Goal: Task Accomplishment & Management: Manage account settings

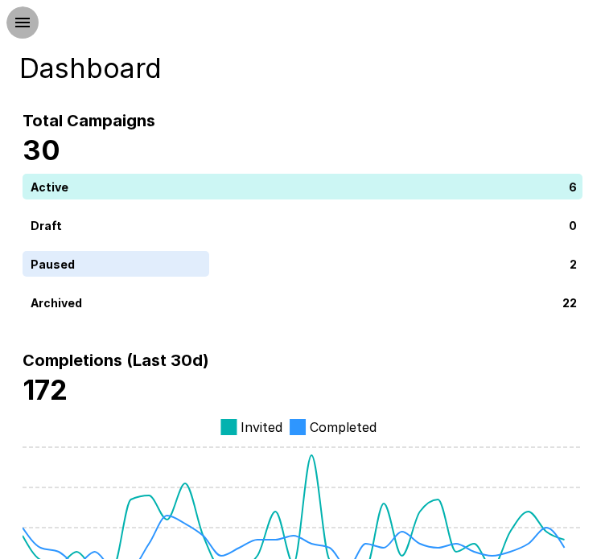
click at [25, 15] on icon "button" at bounding box center [22, 22] width 19 height 19
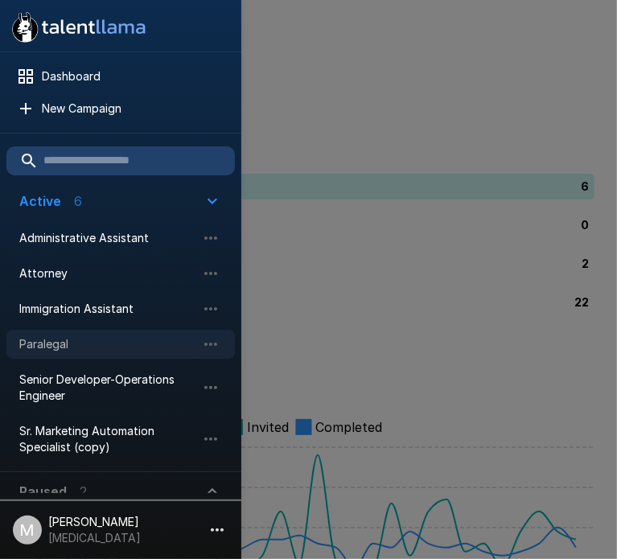
click at [74, 344] on span "Paralegal" at bounding box center [107, 344] width 177 height 16
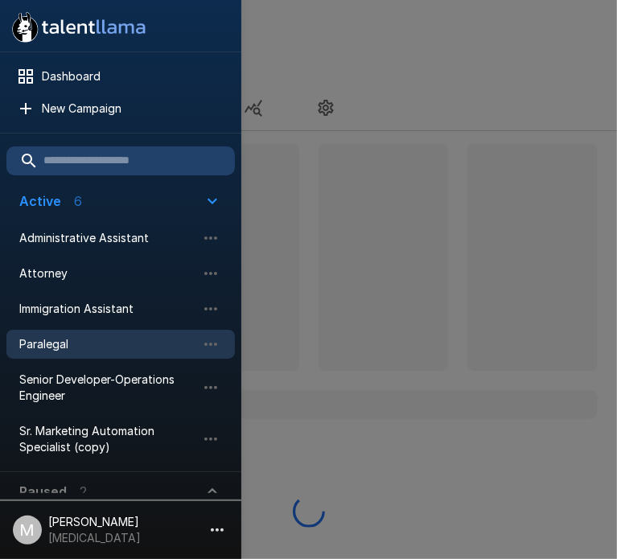
click at [297, 196] on div at bounding box center [308, 279] width 617 height 559
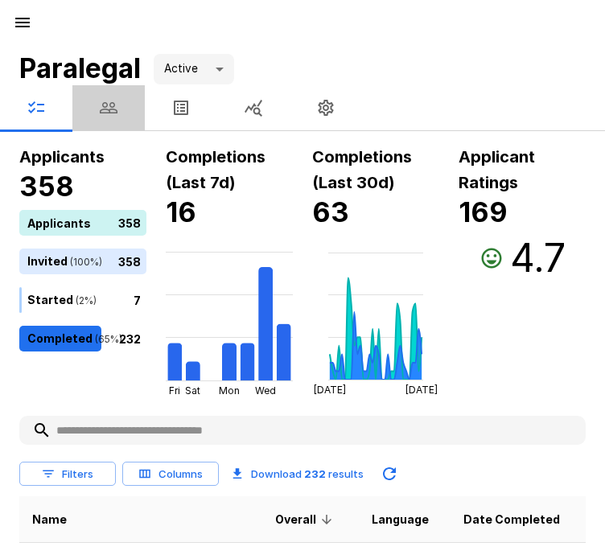
click at [125, 109] on button "button" at bounding box center [108, 107] width 72 height 45
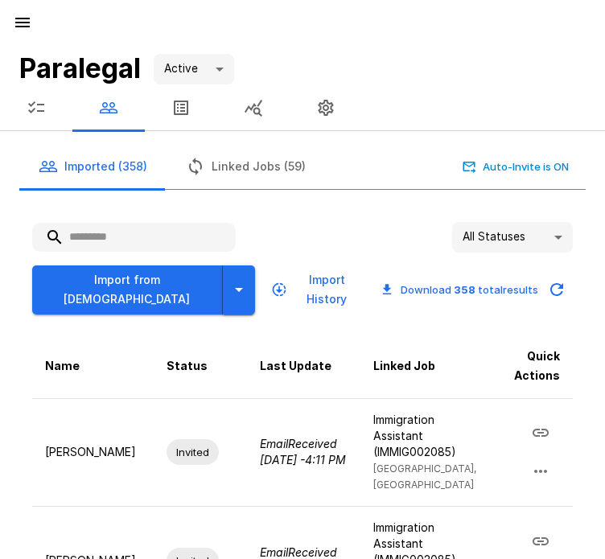
click at [229, 283] on icon "button" at bounding box center [238, 289] width 19 height 19
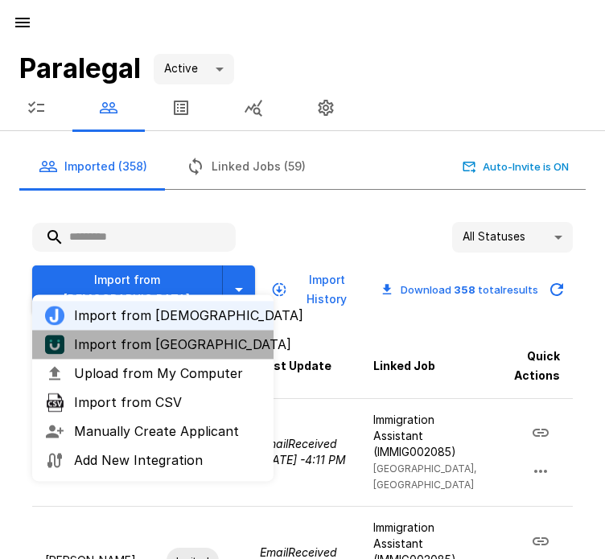
click at [152, 344] on span "Import from [GEOGRAPHIC_DATA]" at bounding box center [167, 344] width 187 height 19
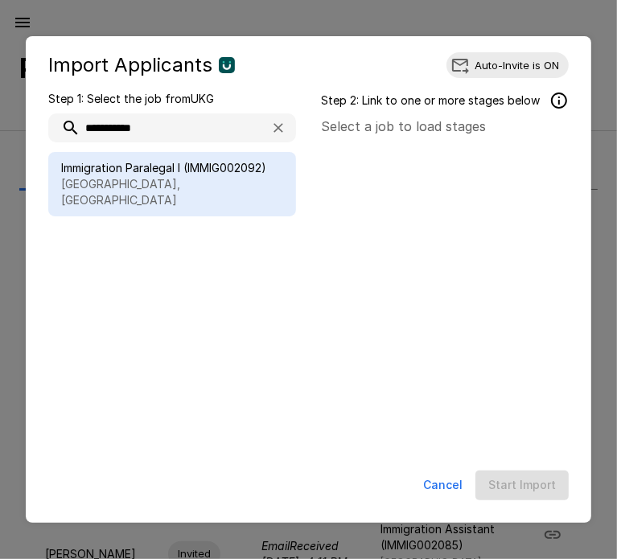
type input "**********"
click at [169, 174] on span "Immigration Paralegal I (IMMIG002092)" at bounding box center [172, 168] width 222 height 16
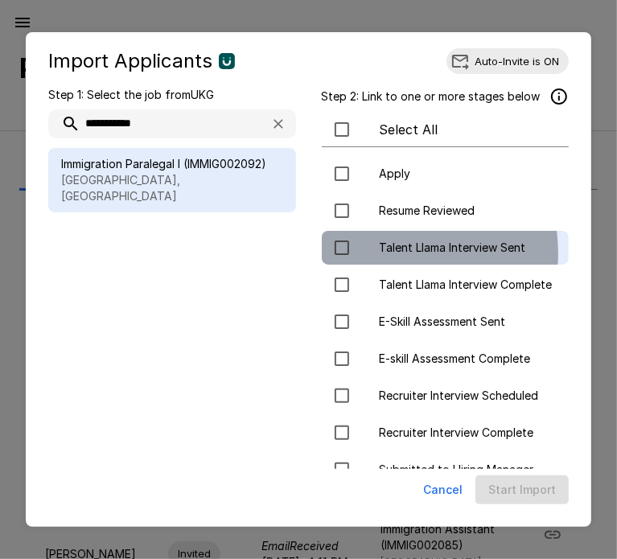
click at [380, 254] on span "Talent Llama Interview Sent" at bounding box center [468, 248] width 177 height 16
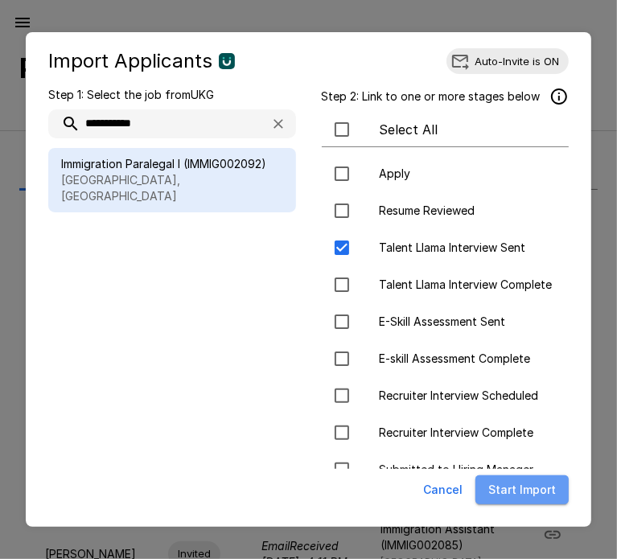
click at [549, 493] on button "Start Import" at bounding box center [522, 491] width 93 height 30
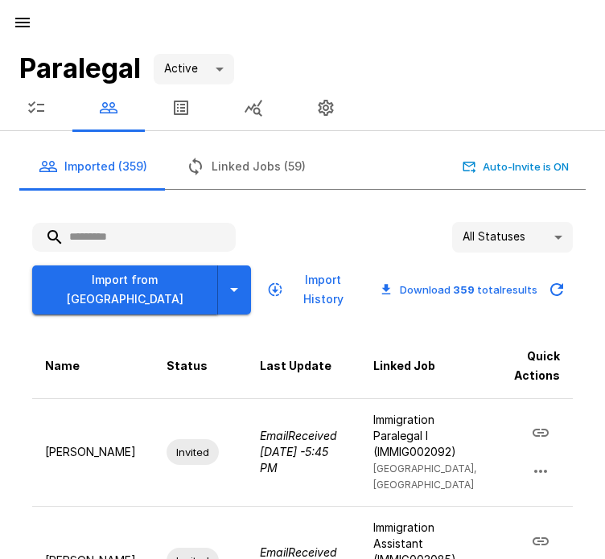
click at [109, 270] on button "Import from [GEOGRAPHIC_DATA]" at bounding box center [125, 290] width 186 height 49
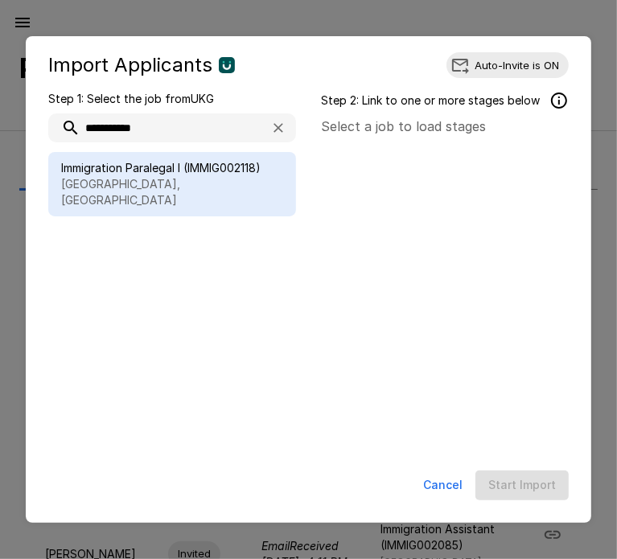
type input "**********"
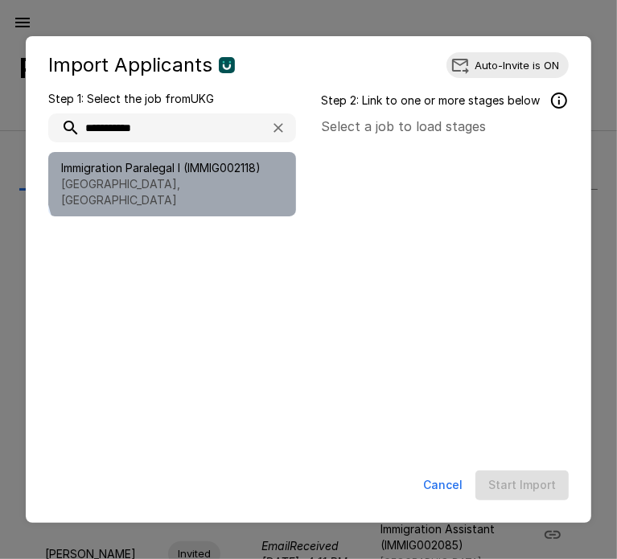
click at [215, 163] on span "Immigration Paralegal I (IMMIG002118)" at bounding box center [172, 168] width 222 height 16
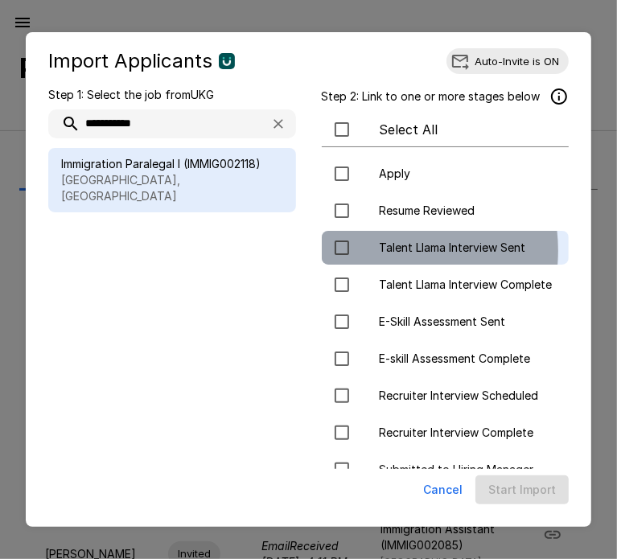
click at [380, 251] on span "Talent Llama Interview Sent" at bounding box center [468, 248] width 177 height 16
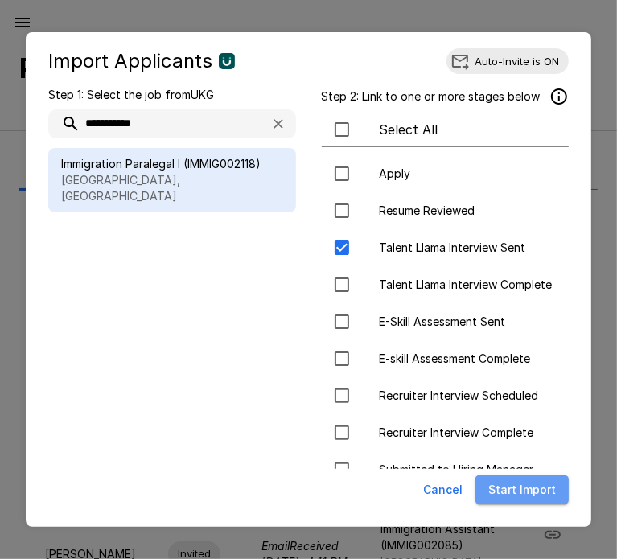
click at [546, 483] on button "Start Import" at bounding box center [522, 491] width 93 height 30
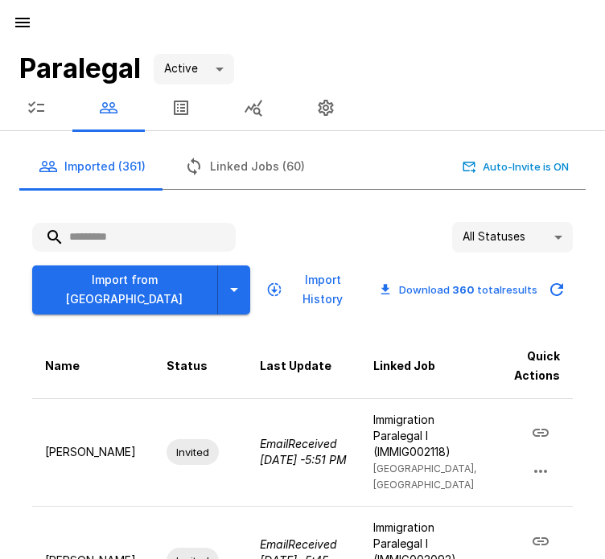
click at [174, 249] on input "text" at bounding box center [134, 237] width 204 height 29
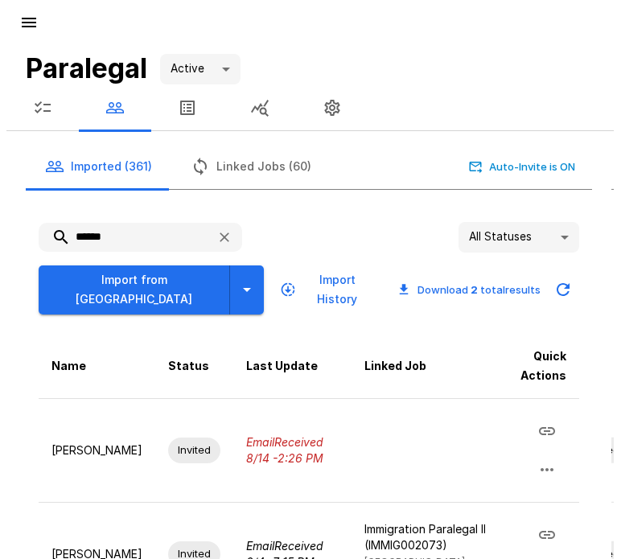
scroll to position [95, 0]
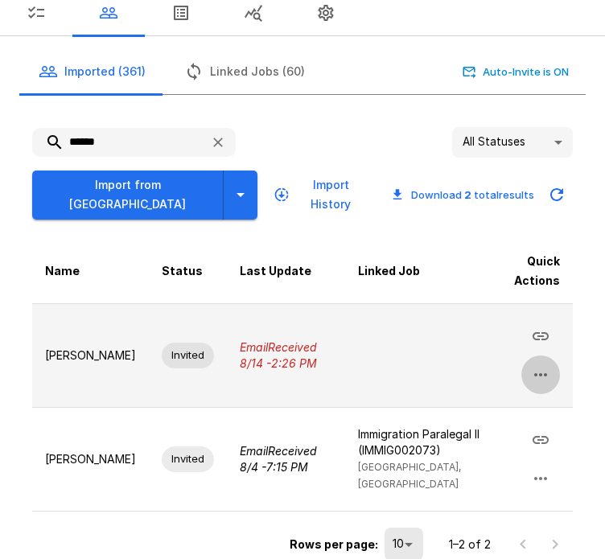
click at [538, 365] on icon "button" at bounding box center [540, 374] width 19 height 19
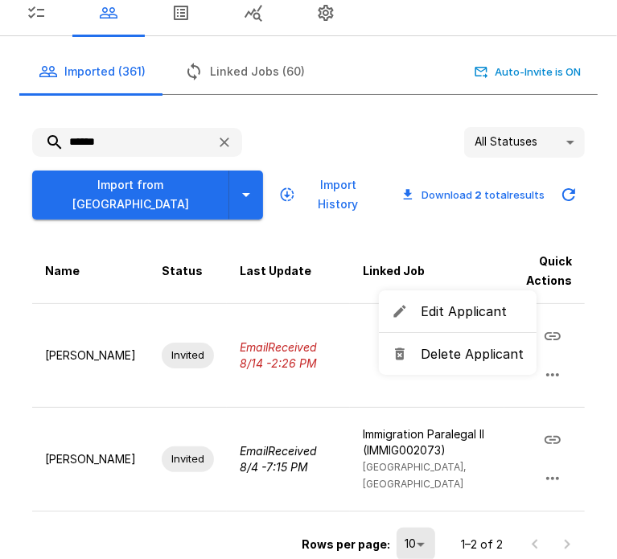
click at [483, 353] on span "Delete Applicant" at bounding box center [472, 353] width 103 height 19
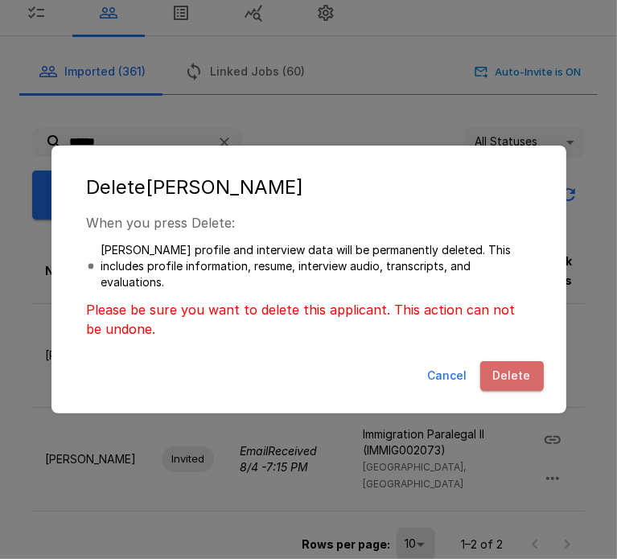
click at [533, 375] on button "Delete" at bounding box center [512, 376] width 64 height 30
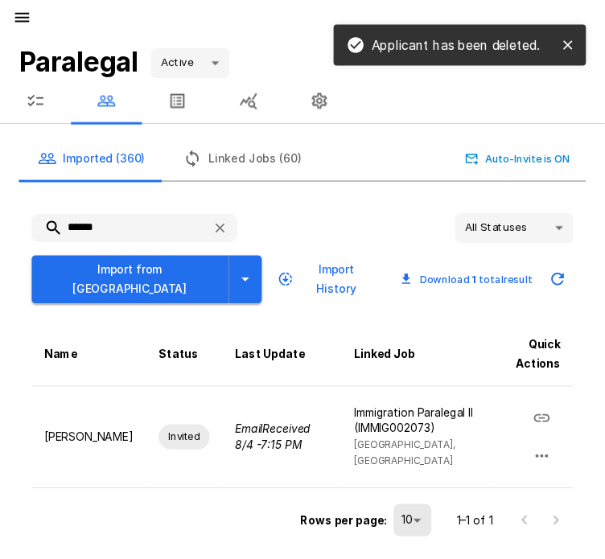
scroll to position [0, 0]
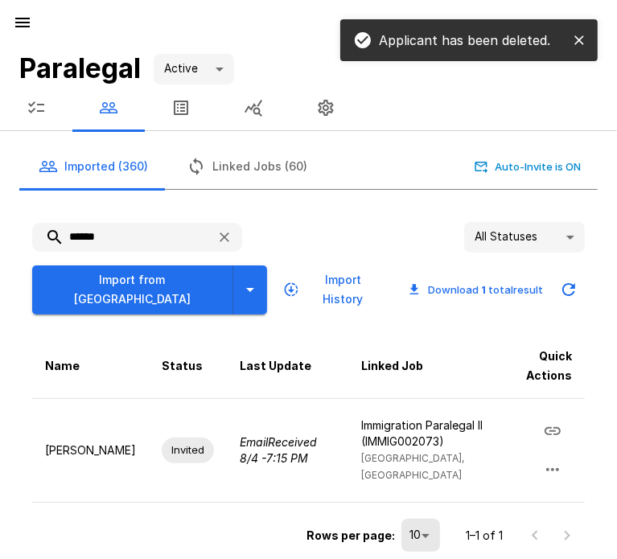
click at [339, 163] on div "Imported (360) Linked Jobs (60) Auto-Invite is ON" at bounding box center [308, 166] width 579 height 45
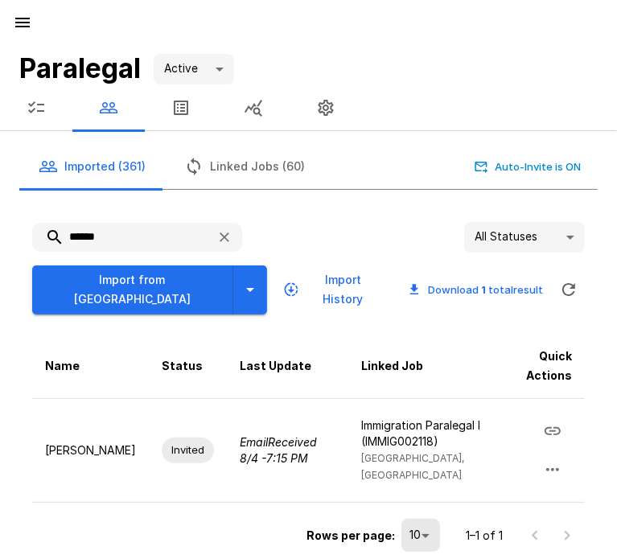
drag, startPoint x: 119, startPoint y: 233, endPoint x: -116, endPoint y: 215, distance: 235.7
drag, startPoint x: -116, startPoint y: 215, endPoint x: 194, endPoint y: 234, distance: 310.4
click at [194, 234] on input "******" at bounding box center [117, 237] width 171 height 29
drag, startPoint x: 167, startPoint y: 237, endPoint x: -11, endPoint y: 225, distance: 179.1
click at [0, 225] on html "Paralegal Active **** Imported (361) Linked Jobs (60) Auto-Invite is ON ****** …" at bounding box center [308, 279] width 617 height 559
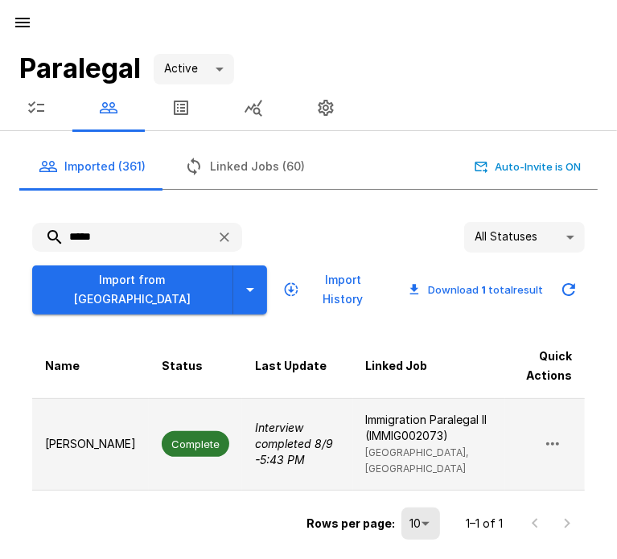
type input "*****"
click at [186, 435] on td "Complete" at bounding box center [195, 444] width 93 height 93
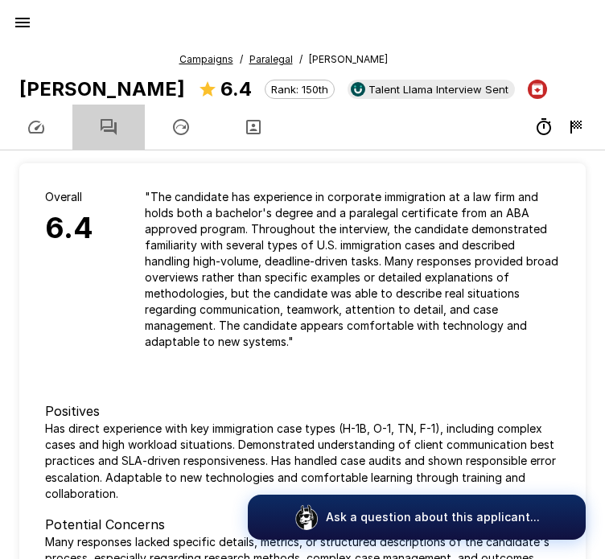
click at [119, 120] on button "button" at bounding box center [108, 127] width 72 height 45
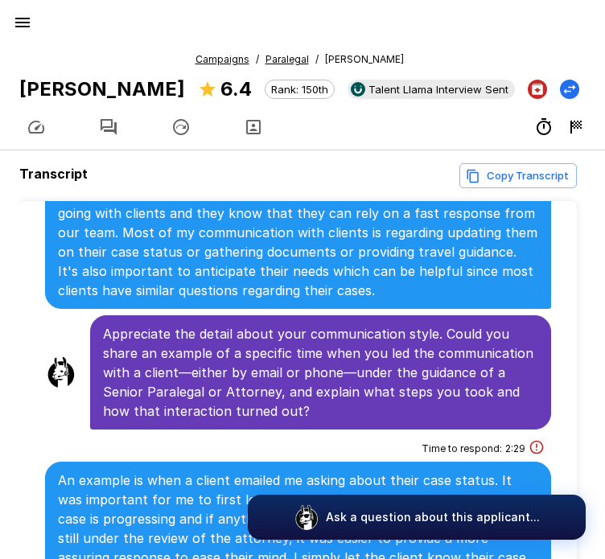
scroll to position [2539, 0]
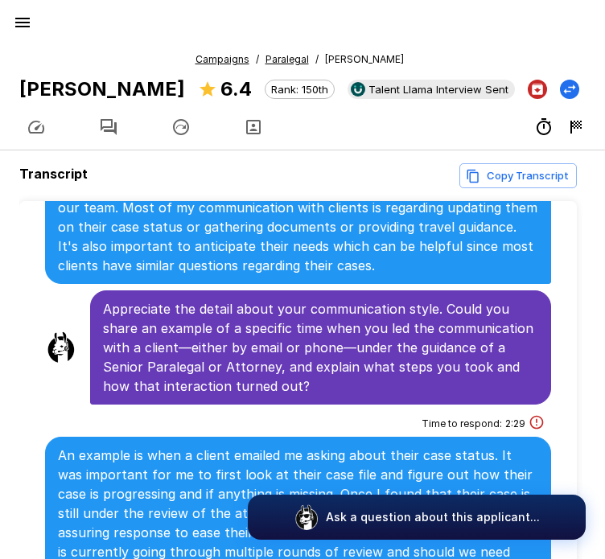
click at [213, 56] on u "Campaigns" at bounding box center [223, 59] width 54 height 12
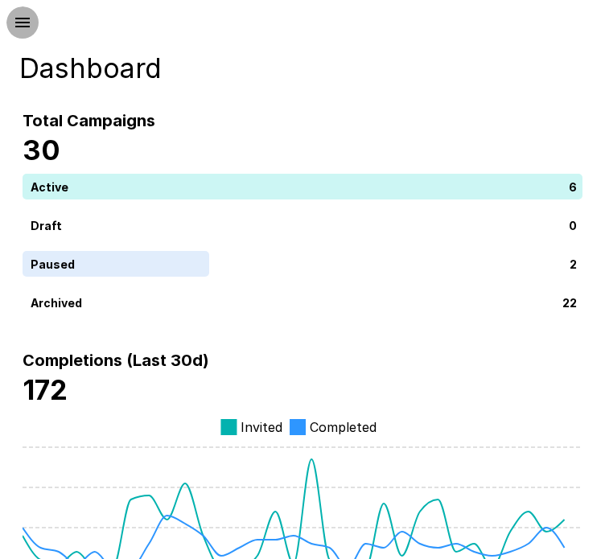
click at [16, 19] on icon "button" at bounding box center [22, 23] width 14 height 10
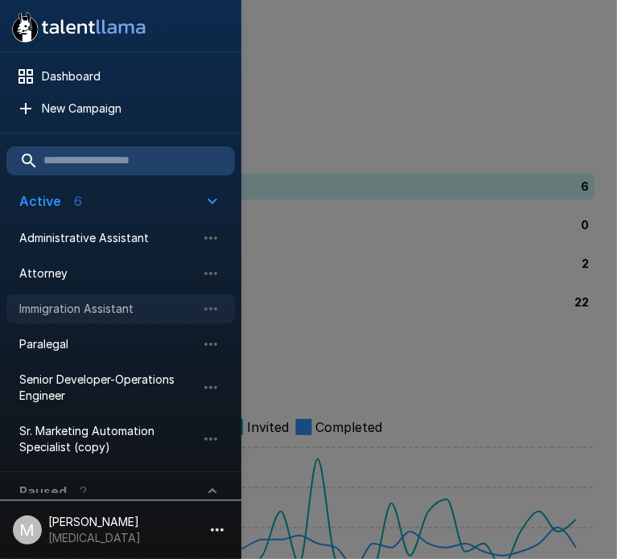
click at [72, 311] on span "Immigration Assistant" at bounding box center [107, 309] width 177 height 16
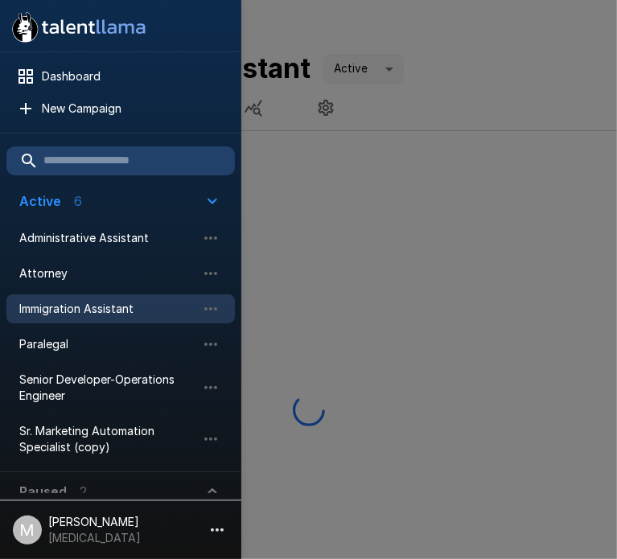
click at [357, 173] on div at bounding box center [308, 279] width 617 height 559
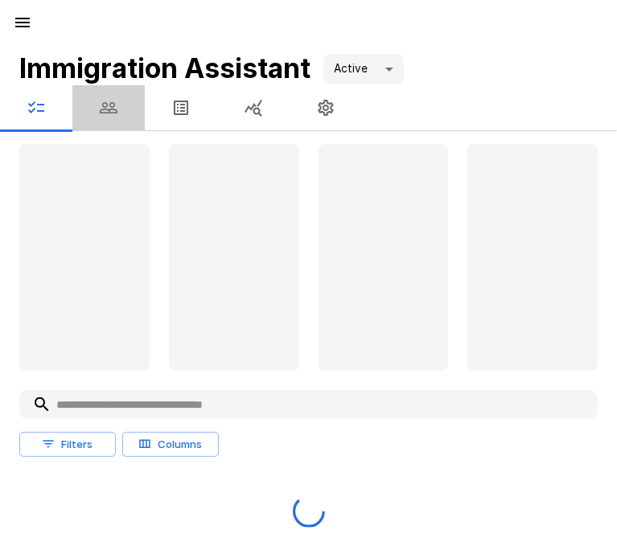
click at [111, 109] on icon "button" at bounding box center [109, 107] width 18 height 11
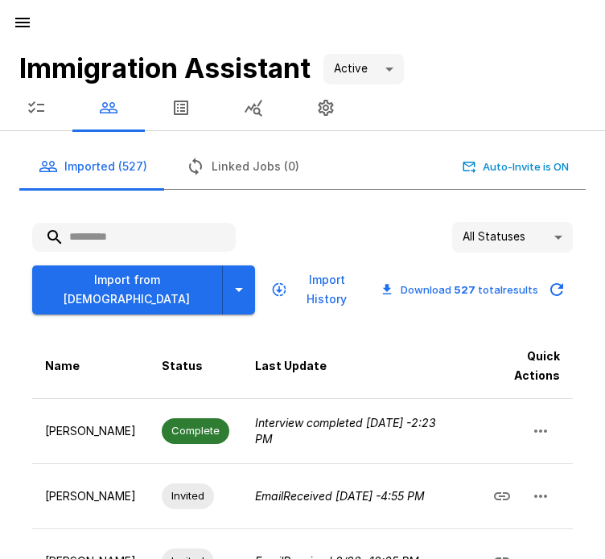
click at [155, 245] on input "text" at bounding box center [134, 237] width 204 height 29
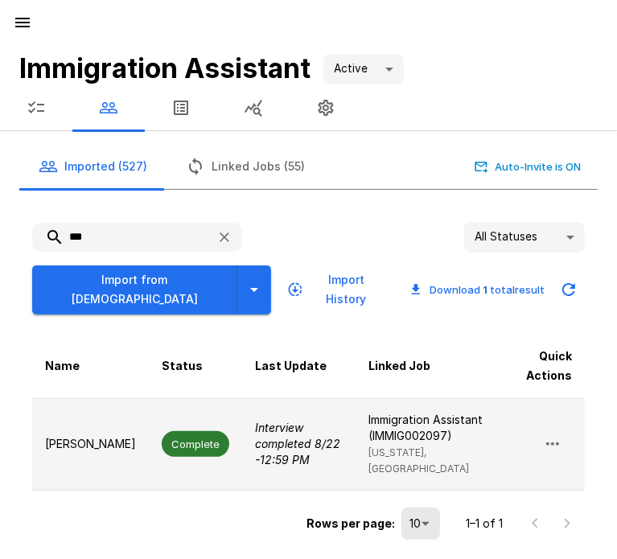
type input "***"
click at [158, 450] on td "Complete" at bounding box center [195, 444] width 93 height 93
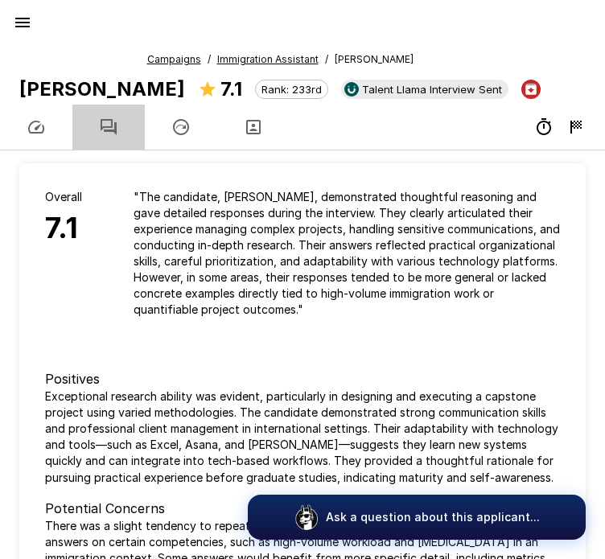
click at [113, 146] on button "button" at bounding box center [108, 127] width 72 height 45
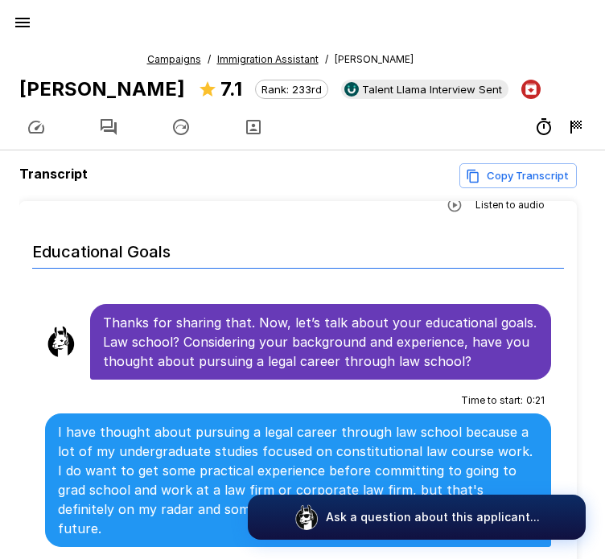
scroll to position [476, 0]
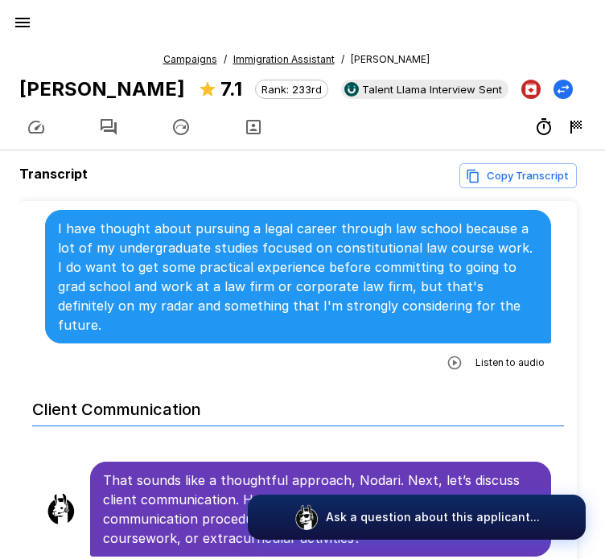
click at [318, 278] on p "I have thought about pursuing a legal career through law school because a lot o…" at bounding box center [298, 277] width 480 height 116
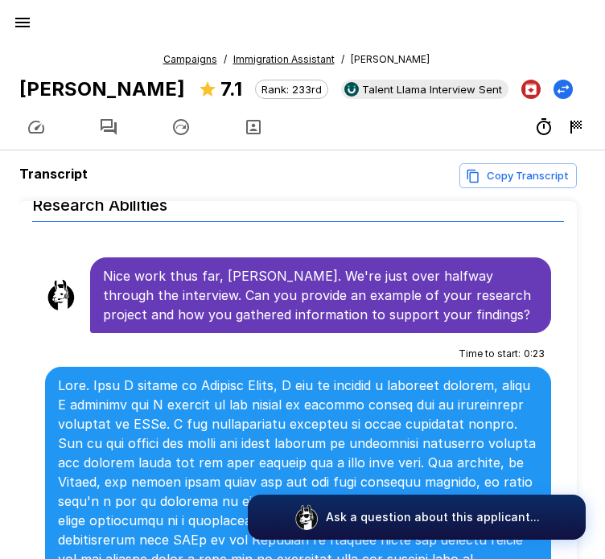
scroll to position [1785, 0]
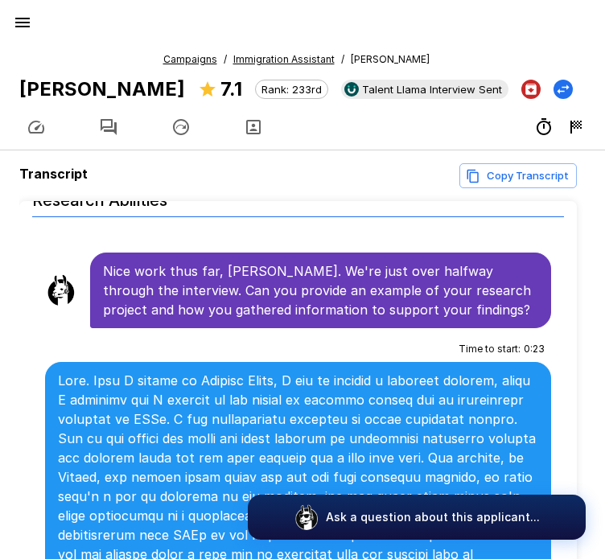
click at [266, 54] on u "Immigration Assistant" at bounding box center [283, 59] width 101 height 12
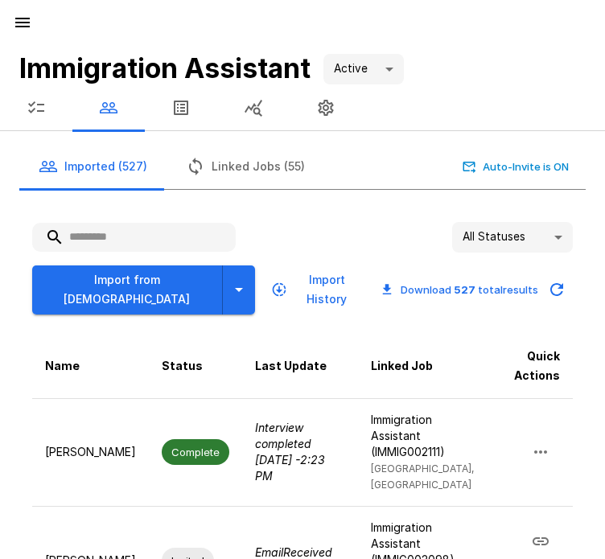
click at [183, 253] on div "Import from Jobvite Import History Download 527 total results" at bounding box center [302, 284] width 541 height 62
click at [223, 233] on input "text" at bounding box center [134, 237] width 204 height 29
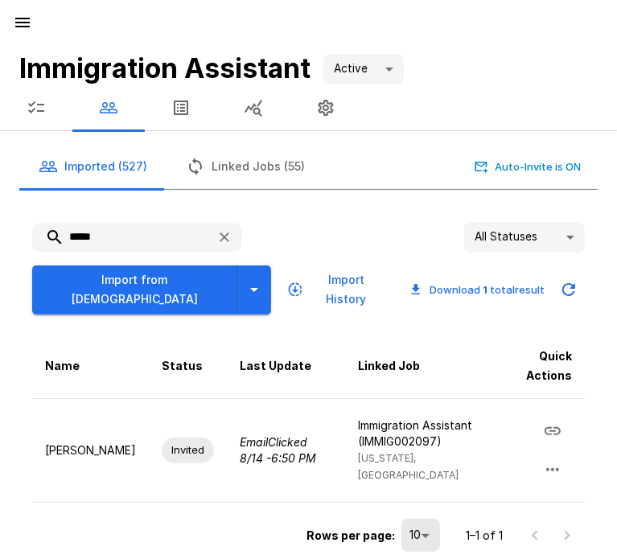
drag, startPoint x: 123, startPoint y: 232, endPoint x: -133, endPoint y: 254, distance: 256.9
click at [0, 254] on html "Immigration Assistant Active **** Imported (527) Linked Jobs (55) Auto-Invite i…" at bounding box center [308, 279] width 617 height 559
drag, startPoint x: 187, startPoint y: 245, endPoint x: -26, endPoint y: 267, distance: 213.6
click at [0, 267] on html "Immigration Assistant Active **** Imported (527) Linked Jobs (55) Auto-Invite i…" at bounding box center [308, 279] width 617 height 559
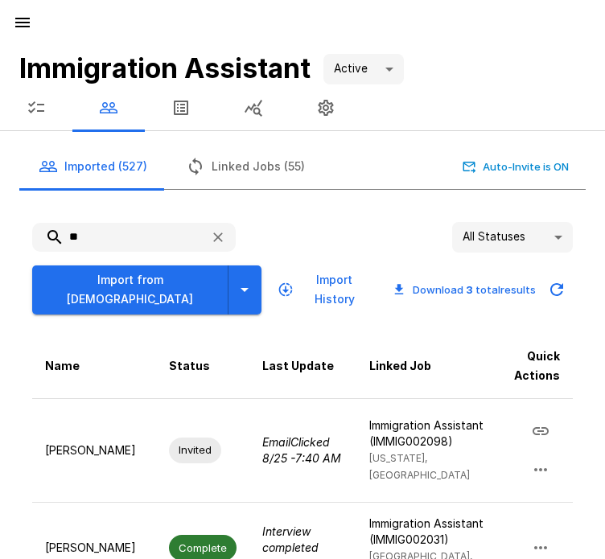
type input "*"
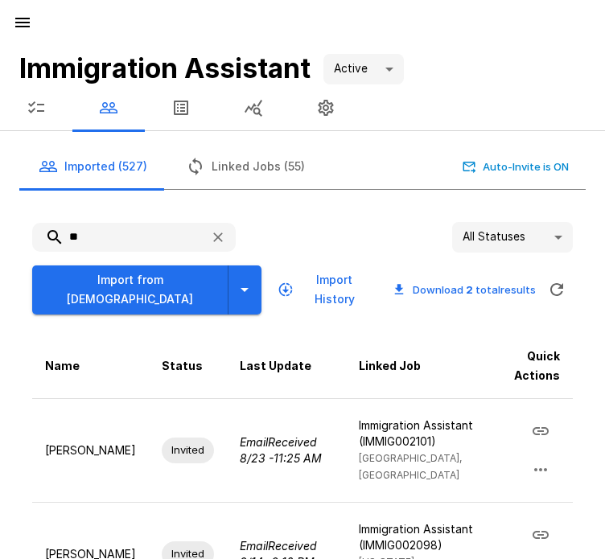
type input "*"
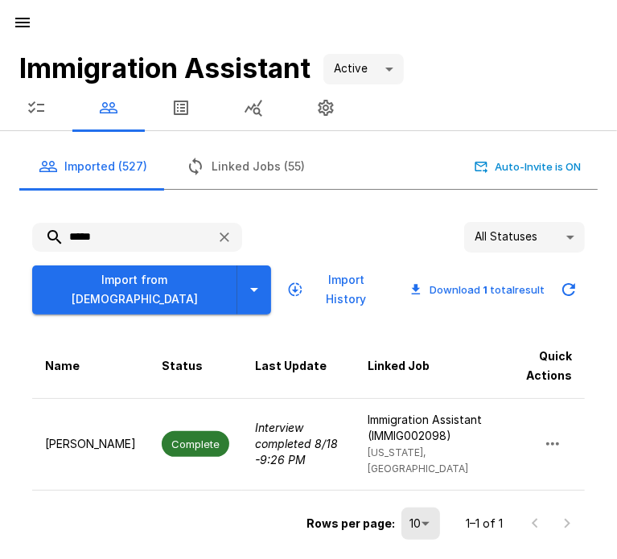
type input "*****"
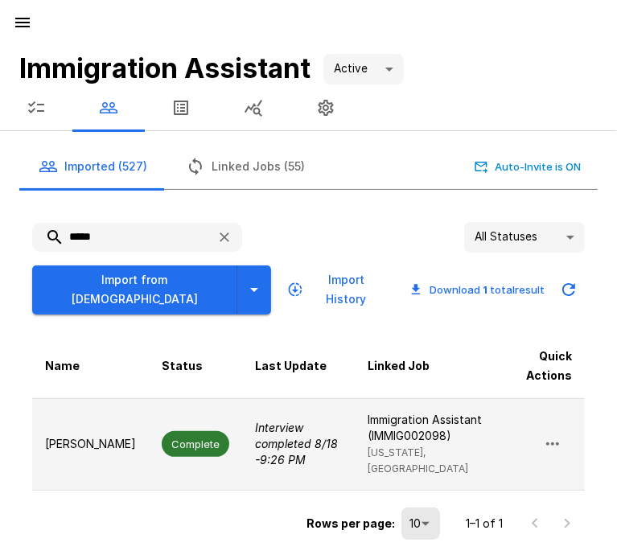
click at [162, 431] on span "Complete" at bounding box center [196, 444] width 68 height 26
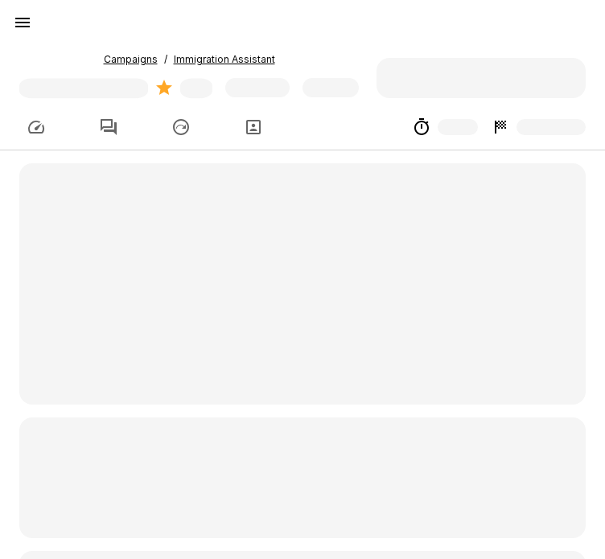
click at [155, 406] on div at bounding box center [302, 484] width 567 height 642
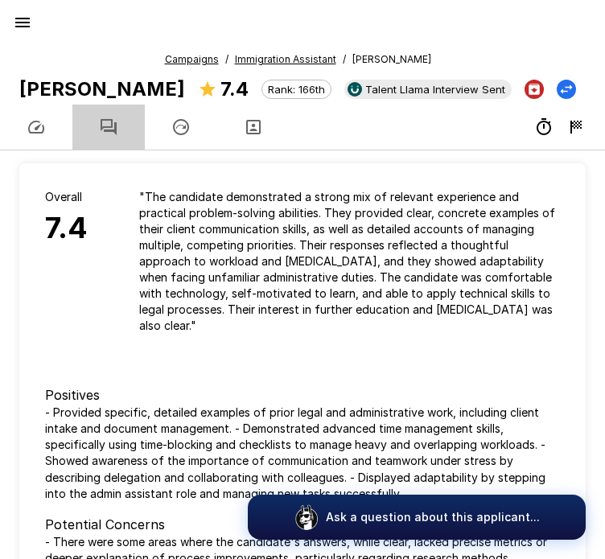
click at [119, 134] on button "button" at bounding box center [108, 127] width 72 height 45
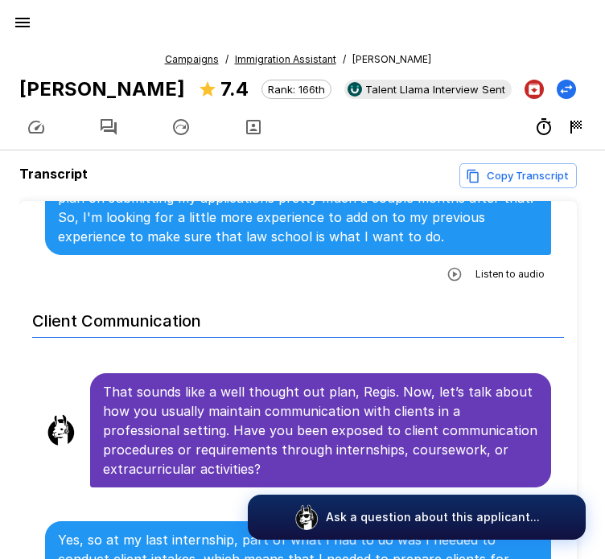
scroll to position [869, 0]
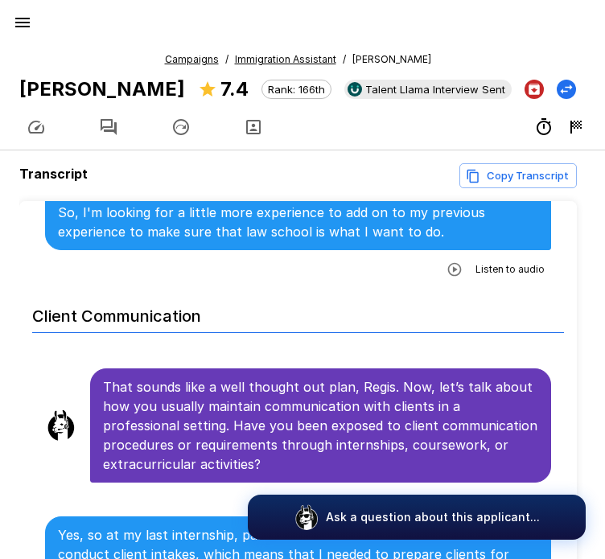
click at [272, 53] on u "Immigration Assistant" at bounding box center [285, 59] width 101 height 12
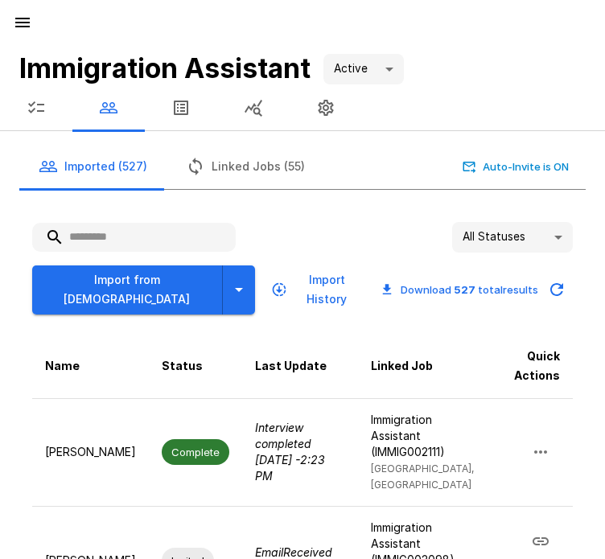
click at [177, 225] on input "text" at bounding box center [134, 237] width 204 height 29
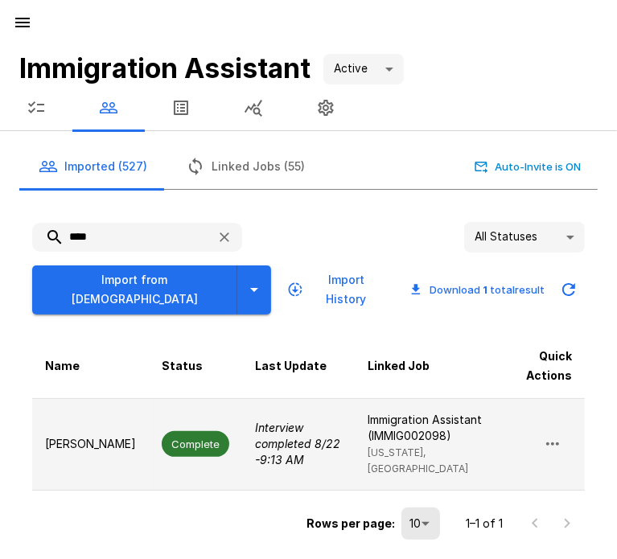
type input "****"
click at [149, 429] on td "Complete" at bounding box center [195, 444] width 93 height 93
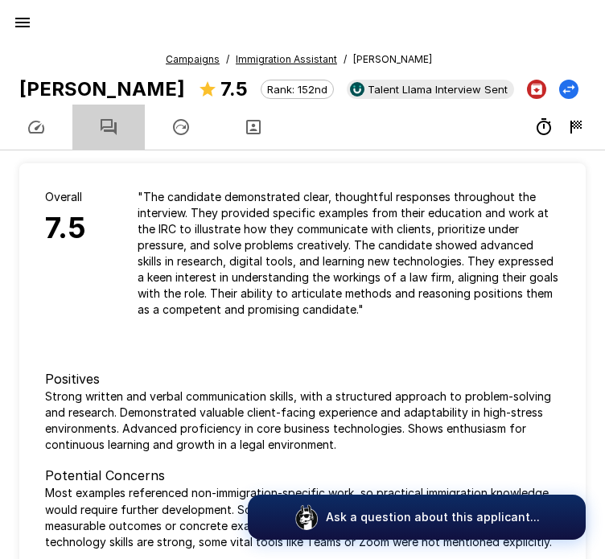
click at [115, 107] on button "button" at bounding box center [108, 127] width 72 height 45
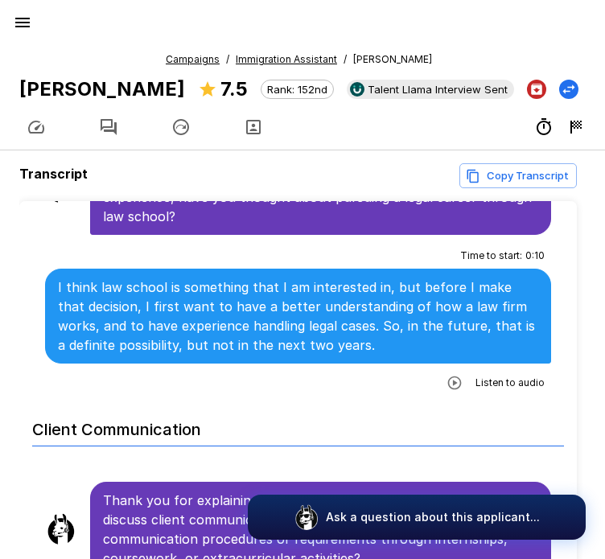
scroll to position [679, 0]
